Goal: Task Accomplishment & Management: Use online tool/utility

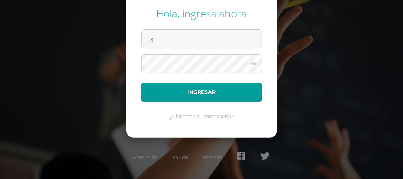
type input "gomez.er@continentalamericano.edu.gt"
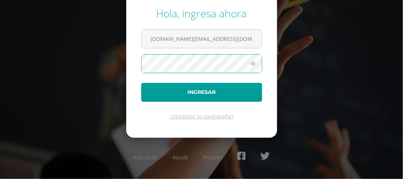
click at [141, 83] on button "Ingresar" at bounding box center [201, 92] width 121 height 19
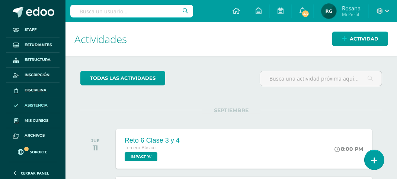
scroll to position [16, 0]
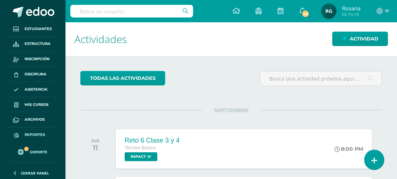
click at [37, 136] on span "Reportes" at bounding box center [35, 135] width 20 height 6
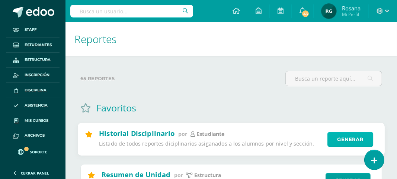
click at [346, 142] on link "Generar" at bounding box center [351, 140] width 46 height 15
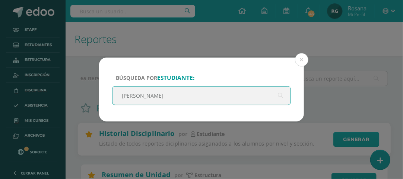
type input "[PERSON_NAME]"
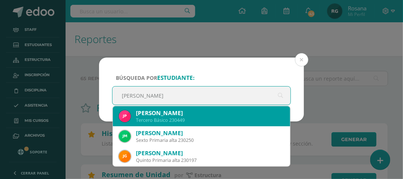
click at [226, 121] on div "Tercero Básico 230449" at bounding box center [210, 120] width 148 height 6
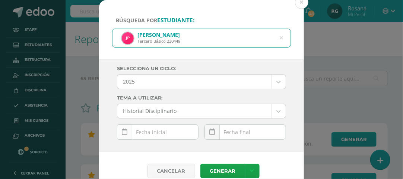
click at [125, 131] on icon at bounding box center [125, 132] width 6 height 6
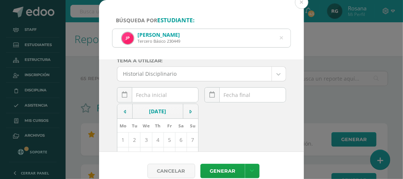
scroll to position [74, 0]
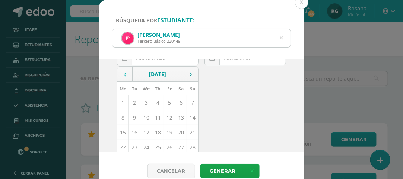
click at [126, 74] on td at bounding box center [124, 74] width 15 height 15
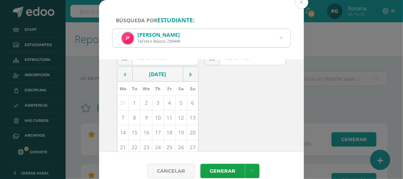
click at [127, 74] on td at bounding box center [124, 74] width 15 height 15
click at [126, 74] on td at bounding box center [124, 74] width 15 height 15
click at [122, 149] on td "20" at bounding box center [123, 147] width 12 height 15
type input "[DATE]"
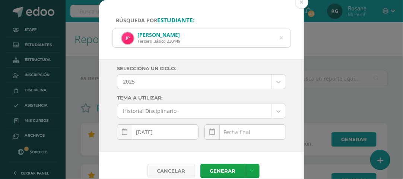
scroll to position [0, 0]
click at [213, 134] on icon at bounding box center [212, 132] width 6 height 6
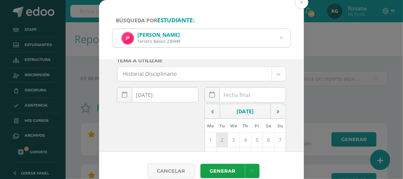
scroll to position [74, 0]
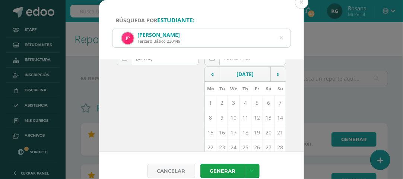
click at [242, 118] on td "11" at bounding box center [245, 118] width 12 height 15
type input "[DATE]"
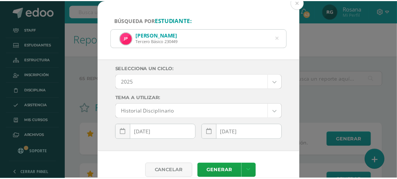
scroll to position [0, 0]
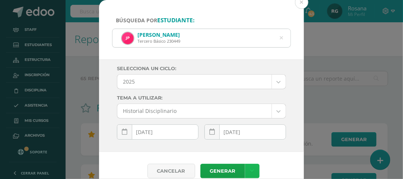
click at [253, 166] on link at bounding box center [252, 171] width 15 height 15
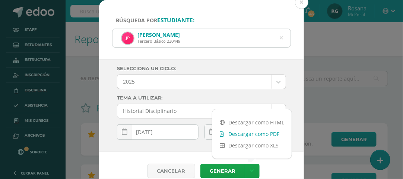
click at [267, 135] on link "Descargar como PDF" at bounding box center [251, 134] width 79 height 12
click at [304, 6] on button at bounding box center [301, 2] width 13 height 13
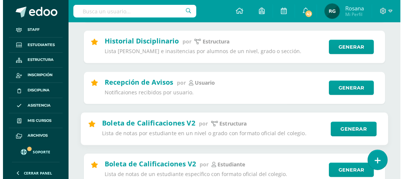
scroll to position [335, 0]
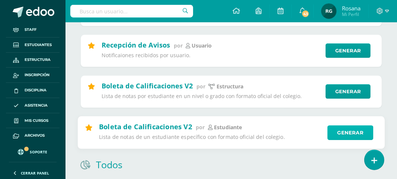
click at [344, 136] on link "Generar" at bounding box center [351, 132] width 46 height 15
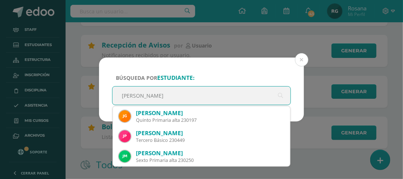
type input "[PERSON_NAME]"
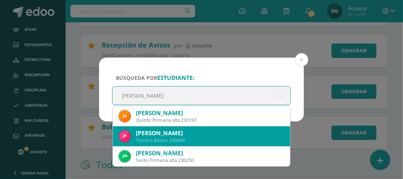
click at [189, 137] on div "[PERSON_NAME]" at bounding box center [210, 134] width 148 height 8
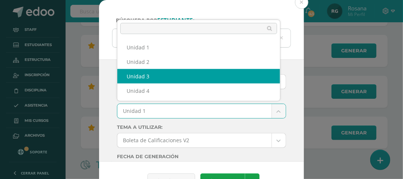
select select "Unidad 3"
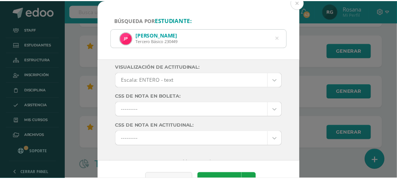
scroll to position [159, 0]
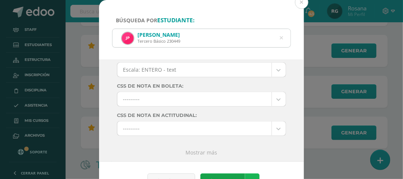
click at [249, 174] on link at bounding box center [252, 181] width 15 height 15
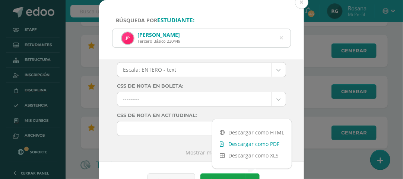
click at [273, 143] on link "Descargar como PDF" at bounding box center [251, 144] width 79 height 12
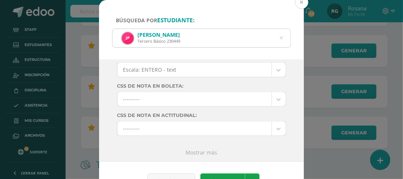
click at [302, 3] on button at bounding box center [301, 2] width 13 height 13
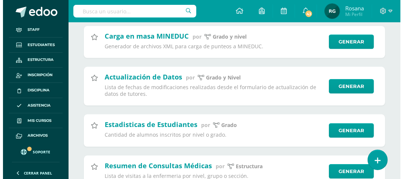
scroll to position [0, 0]
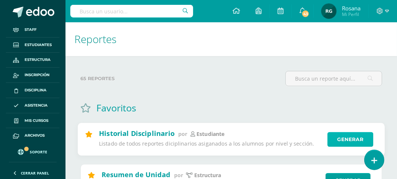
click at [345, 144] on link "Generar" at bounding box center [351, 140] width 46 height 15
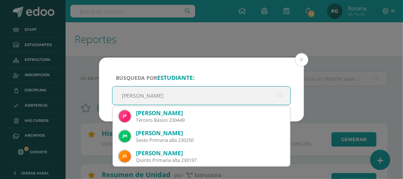
type input "[PERSON_NAME]"
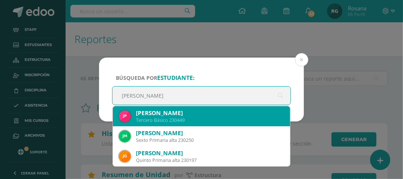
click at [214, 122] on div "Tercero Básico 230449" at bounding box center [210, 120] width 148 height 6
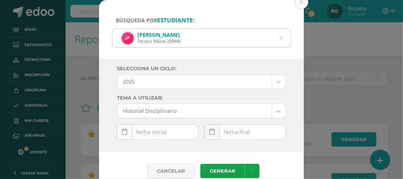
click at [126, 133] on icon at bounding box center [125, 132] width 6 height 6
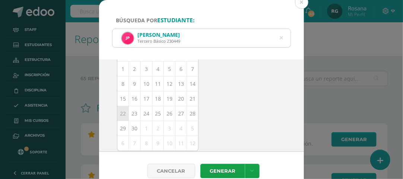
scroll to position [34, 0]
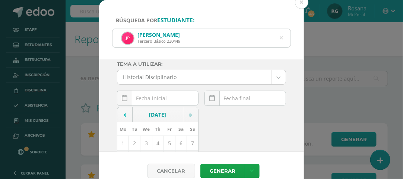
click at [125, 117] on icon at bounding box center [125, 115] width 2 height 5
click at [125, 114] on icon at bounding box center [125, 115] width 2 height 5
click at [125, 114] on td at bounding box center [124, 115] width 15 height 15
click at [125, 114] on icon at bounding box center [125, 115] width 2 height 5
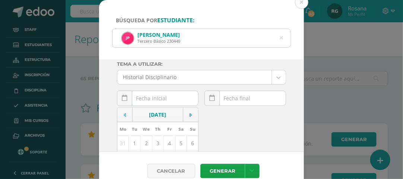
click at [125, 114] on icon at bounding box center [125, 115] width 2 height 5
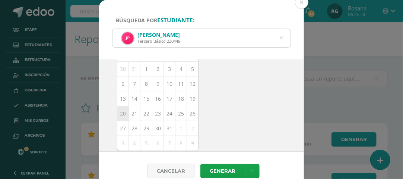
click at [122, 114] on td "20" at bounding box center [123, 113] width 12 height 15
type input "[DATE]"
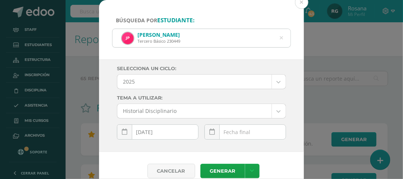
scroll to position [0, 0]
click at [213, 135] on link at bounding box center [211, 132] width 15 height 15
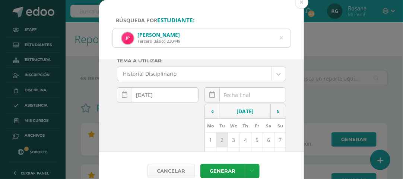
scroll to position [74, 0]
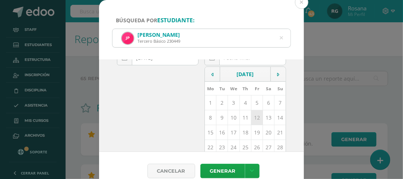
click at [253, 119] on td "12" at bounding box center [257, 118] width 12 height 15
type input "[DATE]"
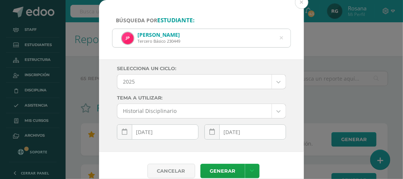
scroll to position [0, 0]
click at [250, 168] on icon at bounding box center [252, 171] width 4 height 6
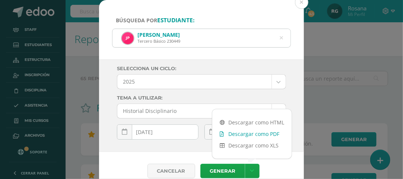
click at [258, 135] on link "Descargar como PDF" at bounding box center [251, 134] width 79 height 12
